Goal: Transaction & Acquisition: Purchase product/service

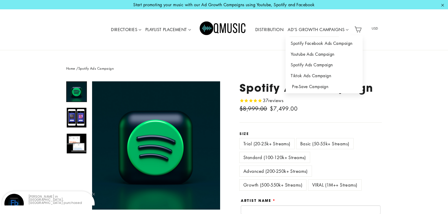
click at [318, 87] on link "Pre-Save Campaign" at bounding box center [324, 86] width 77 height 11
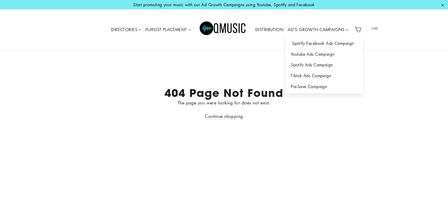
click at [315, 45] on link "Spotify Facebook Ads Campaign" at bounding box center [324, 43] width 77 height 11
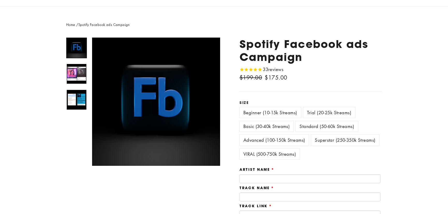
scroll to position [39, 0]
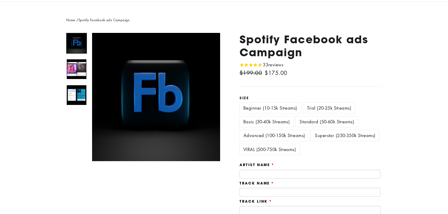
click at [278, 154] on div "VIRAL (500-750k Streams)" at bounding box center [271, 151] width 62 height 14
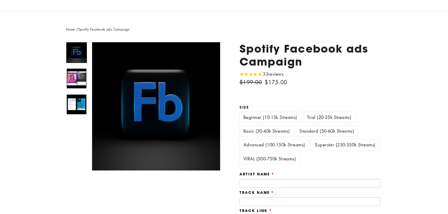
click at [278, 154] on label "VIRAL (500-750k Streams)" at bounding box center [270, 158] width 60 height 11
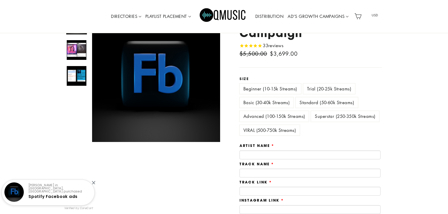
scroll to position [68, 0]
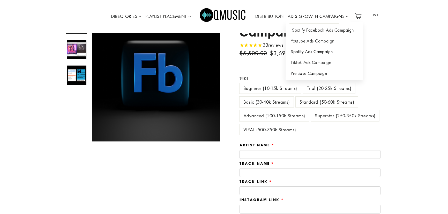
click at [302, 32] on link "Spotify Facebook Ads Campaign" at bounding box center [324, 30] width 77 height 11
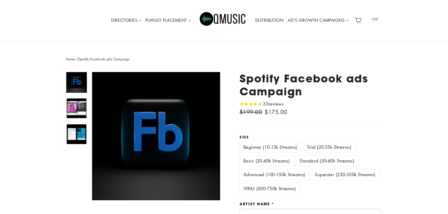
click at [298, 187] on label "VIRAL (500-750k Streams)" at bounding box center [270, 188] width 60 height 11
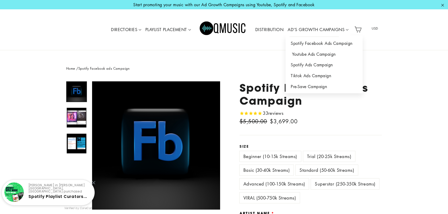
click at [327, 53] on link "Youtube Ads Campaign" at bounding box center [324, 54] width 77 height 11
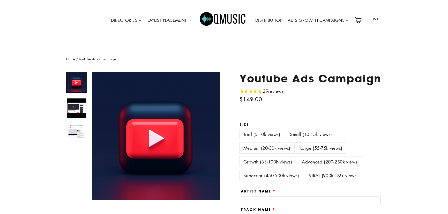
click at [318, 171] on label "VIRAL (900k-1M+ views)" at bounding box center [333, 175] width 57 height 11
